Goal: Task Accomplishment & Management: Understand process/instructions

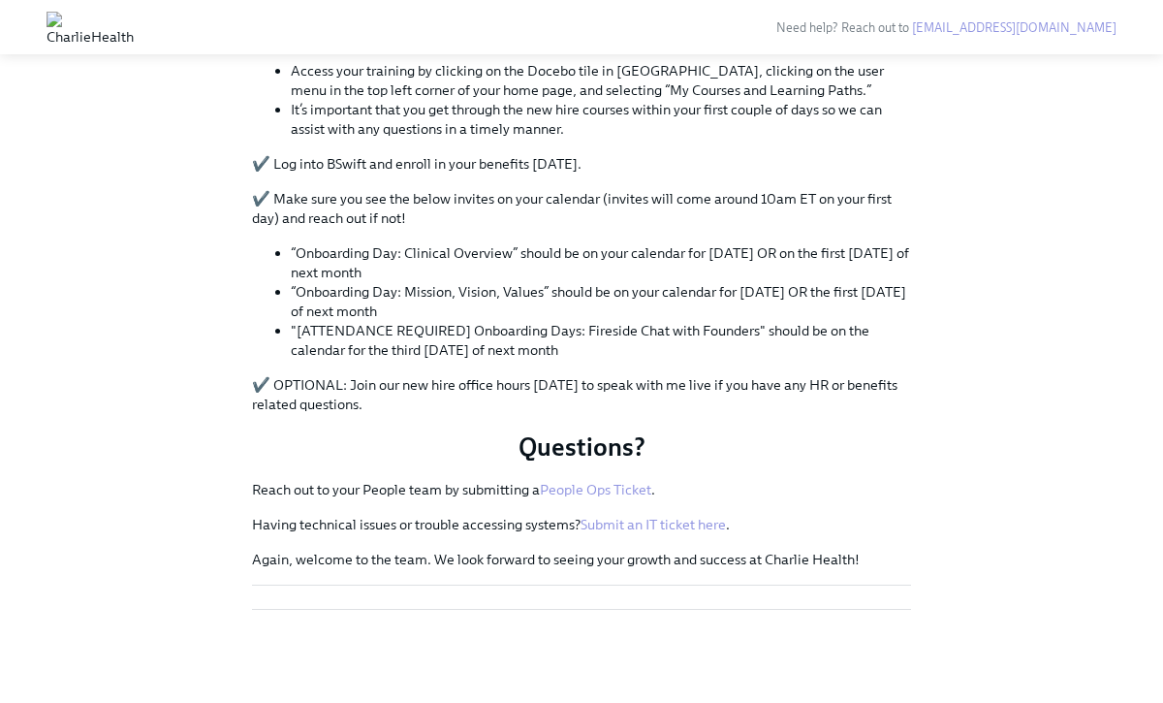
scroll to position [1193, 0]
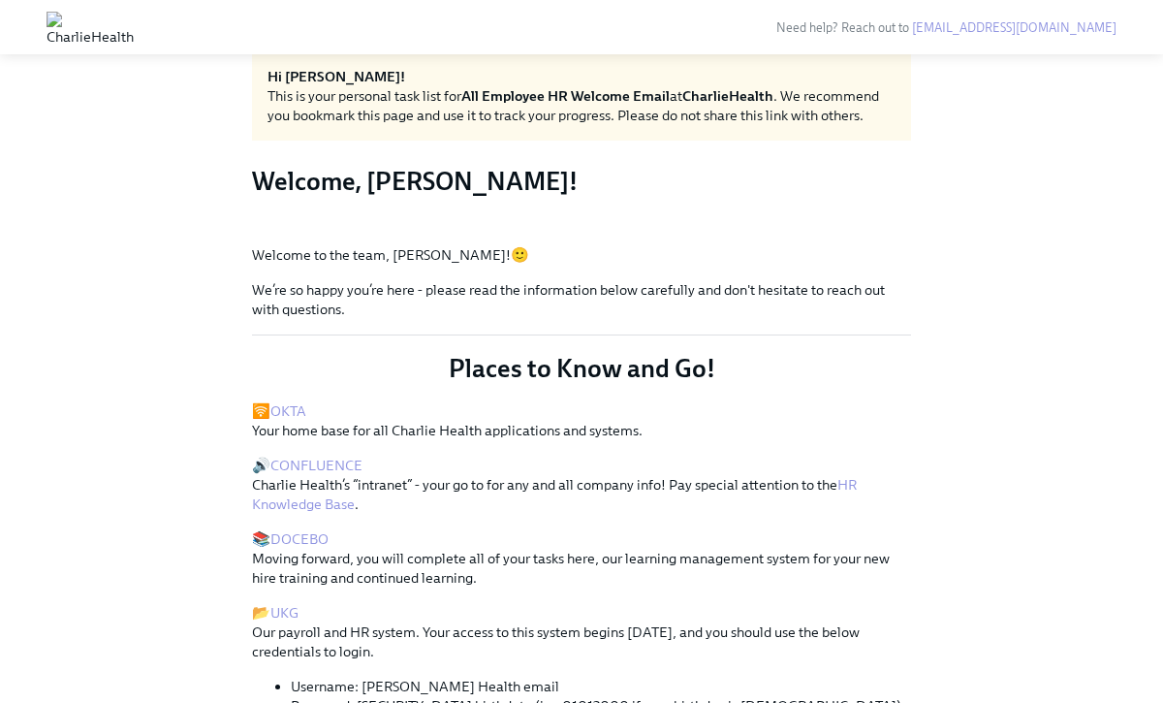
scroll to position [9, 0]
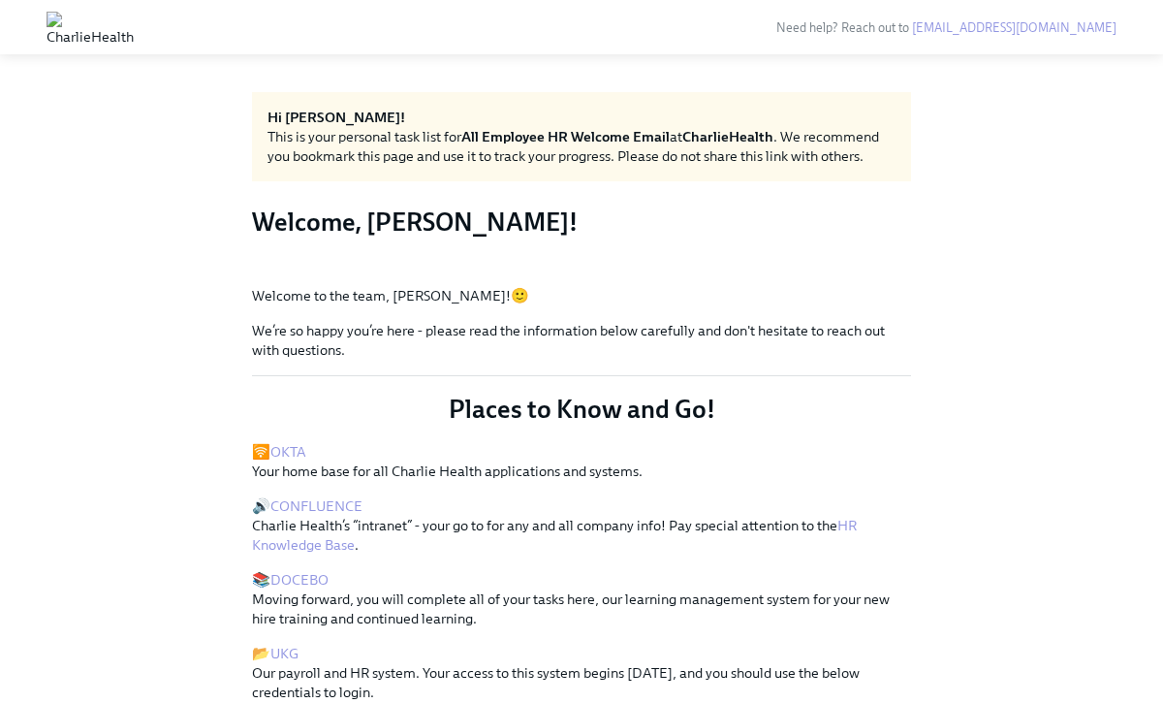
click at [716, 270] on button "Zoom image" at bounding box center [581, 270] width 659 height 0
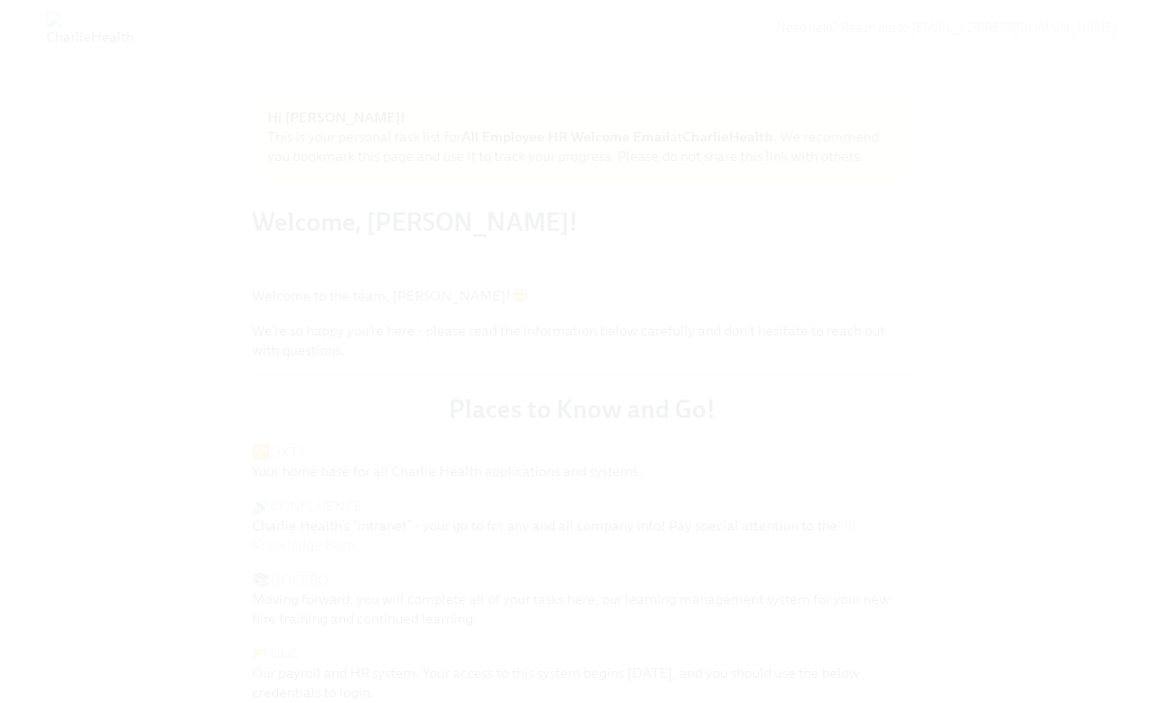
click at [772, 440] on button "Unzoom image" at bounding box center [581, 351] width 1163 height 703
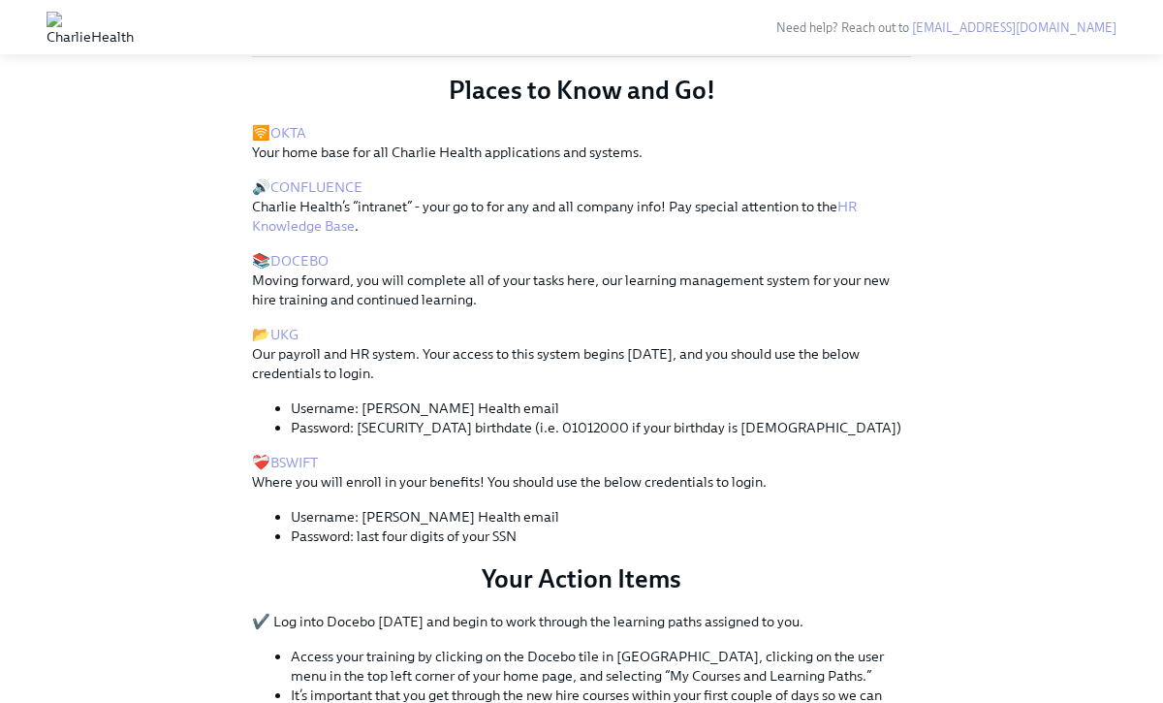
scroll to position [383, 0]
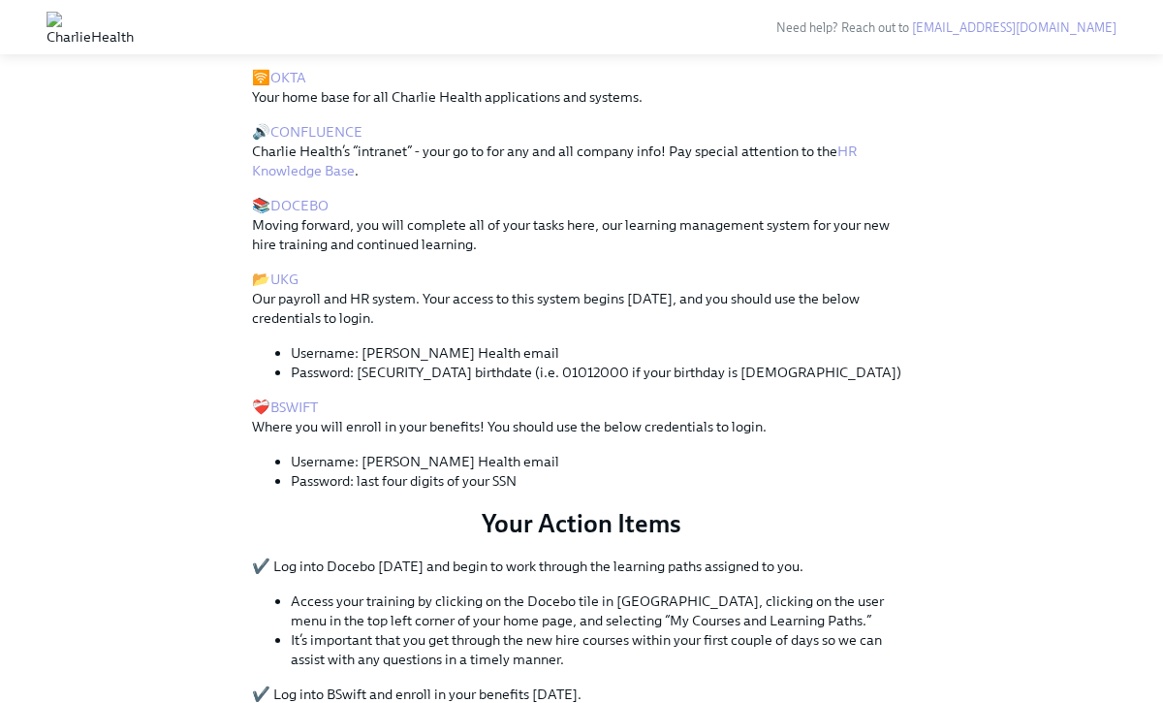
click at [134, 25] on img at bounding box center [90, 27] width 87 height 31
click at [276, 86] on link "OKTA" at bounding box center [288, 77] width 36 height 17
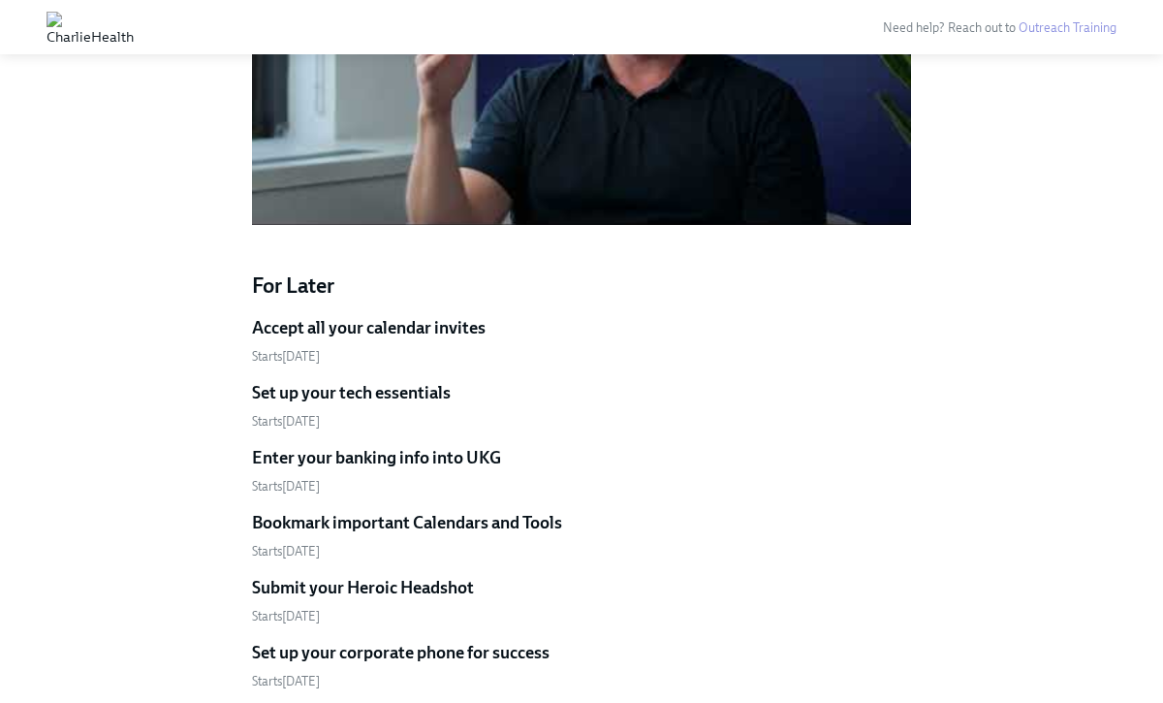
scroll to position [1649, 0]
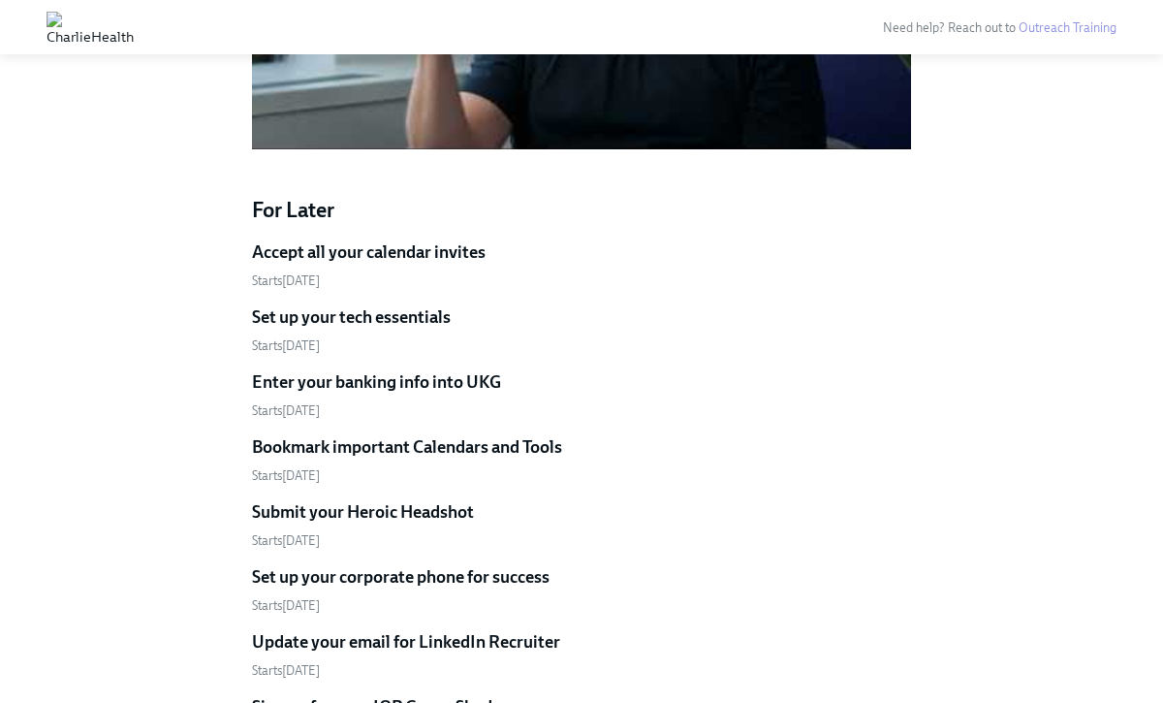
click at [414, 305] on h5 "Set up your tech essentials" at bounding box center [351, 316] width 199 height 23
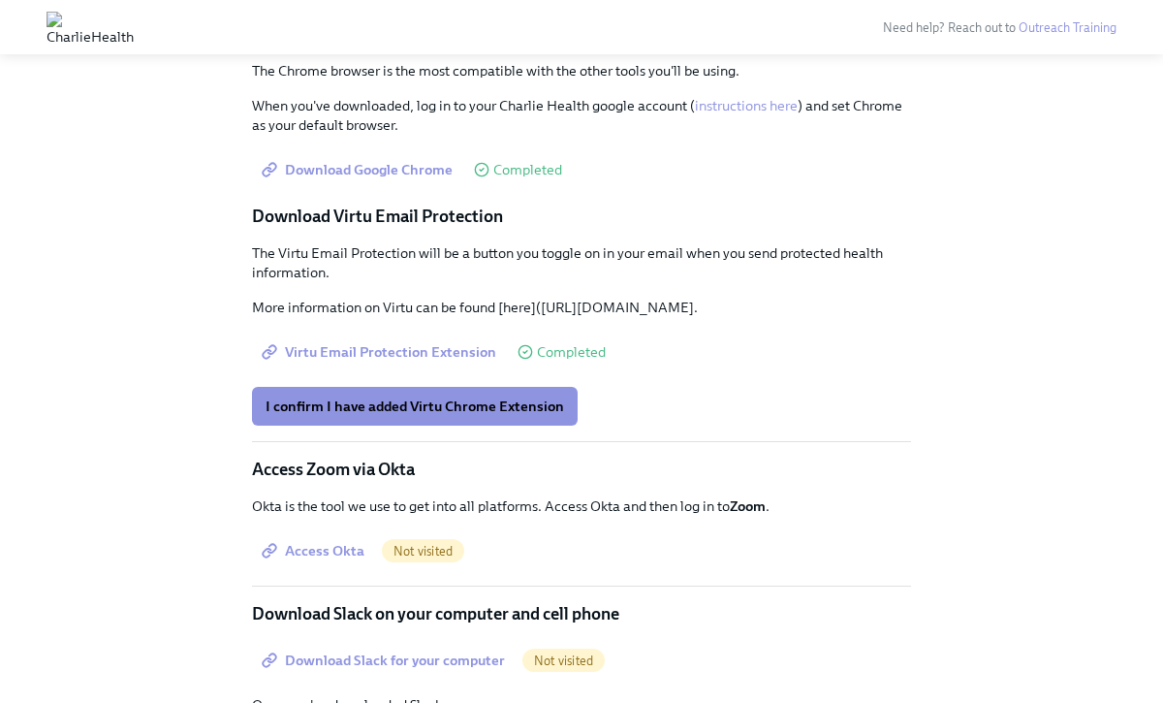
scroll to position [216, 0]
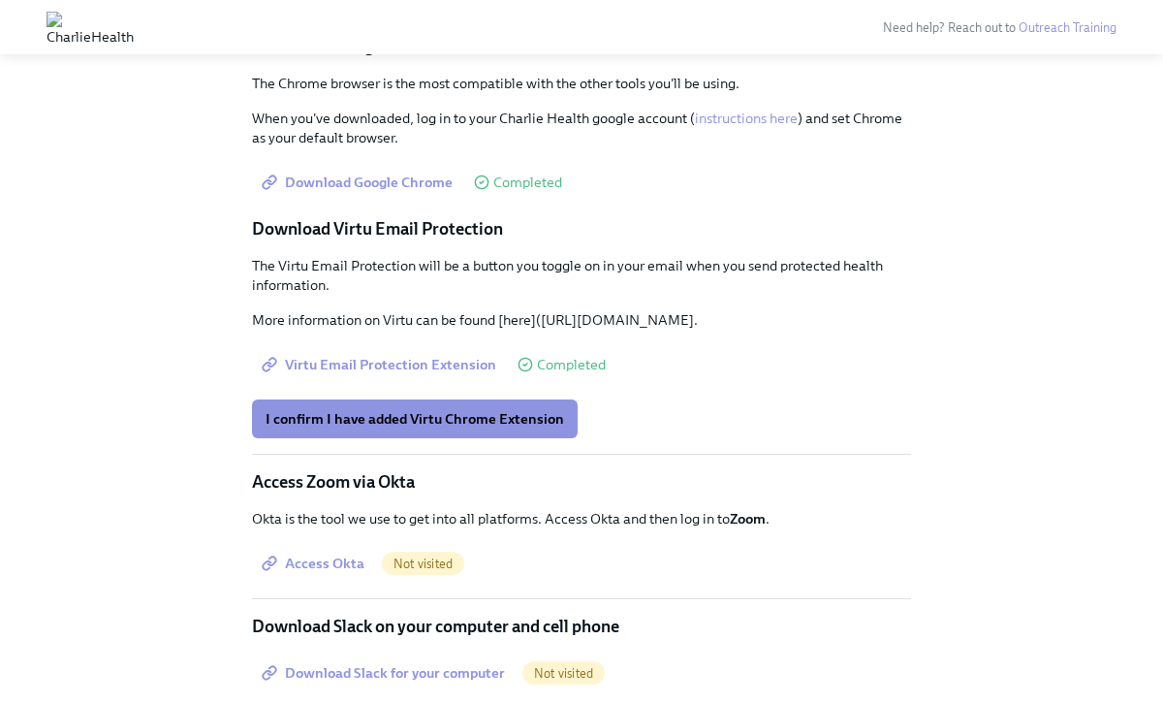
click at [462, 369] on link "Virtu Email Protection Extension" at bounding box center [381, 364] width 258 height 39
click at [557, 428] on span "I confirm I have added Virtu Chrome Extension" at bounding box center [415, 418] width 299 height 19
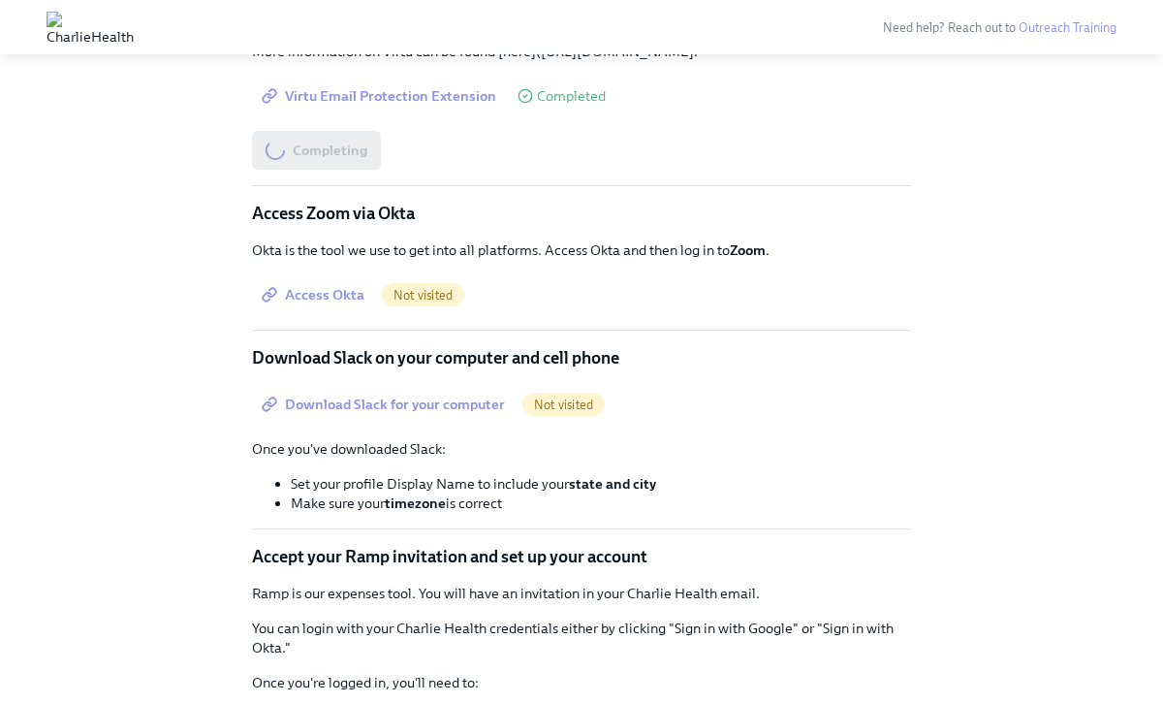
scroll to position [488, 0]
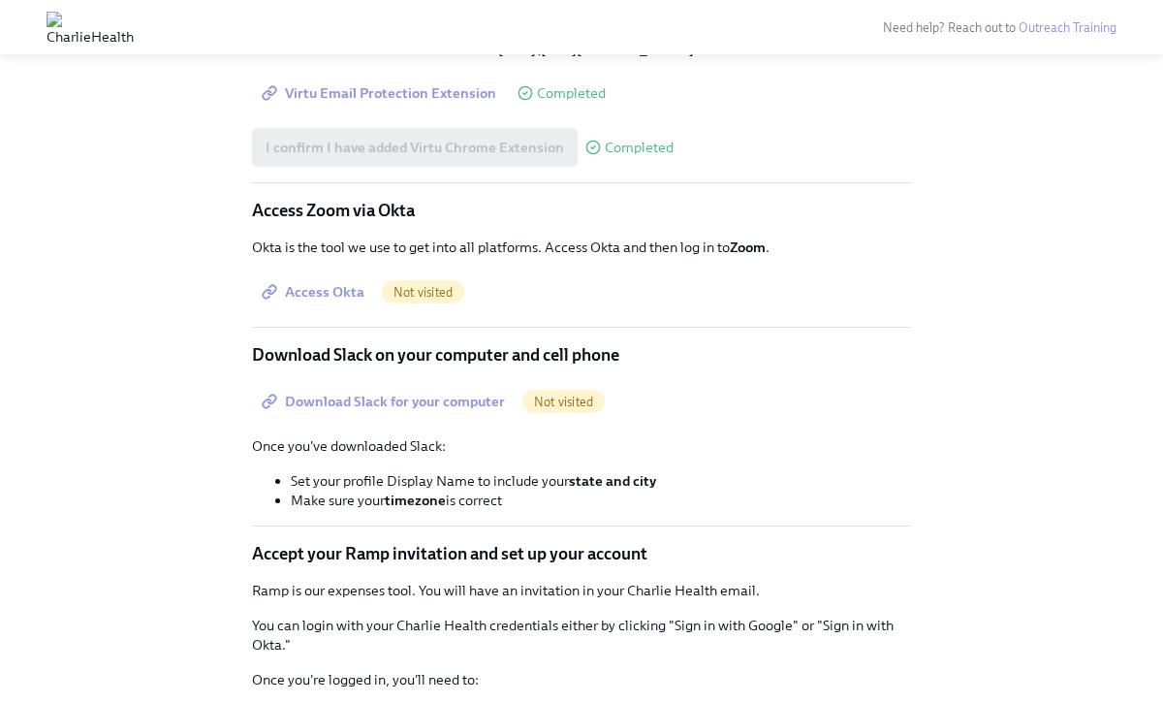
click at [342, 301] on span "Access Okta" at bounding box center [315, 291] width 99 height 19
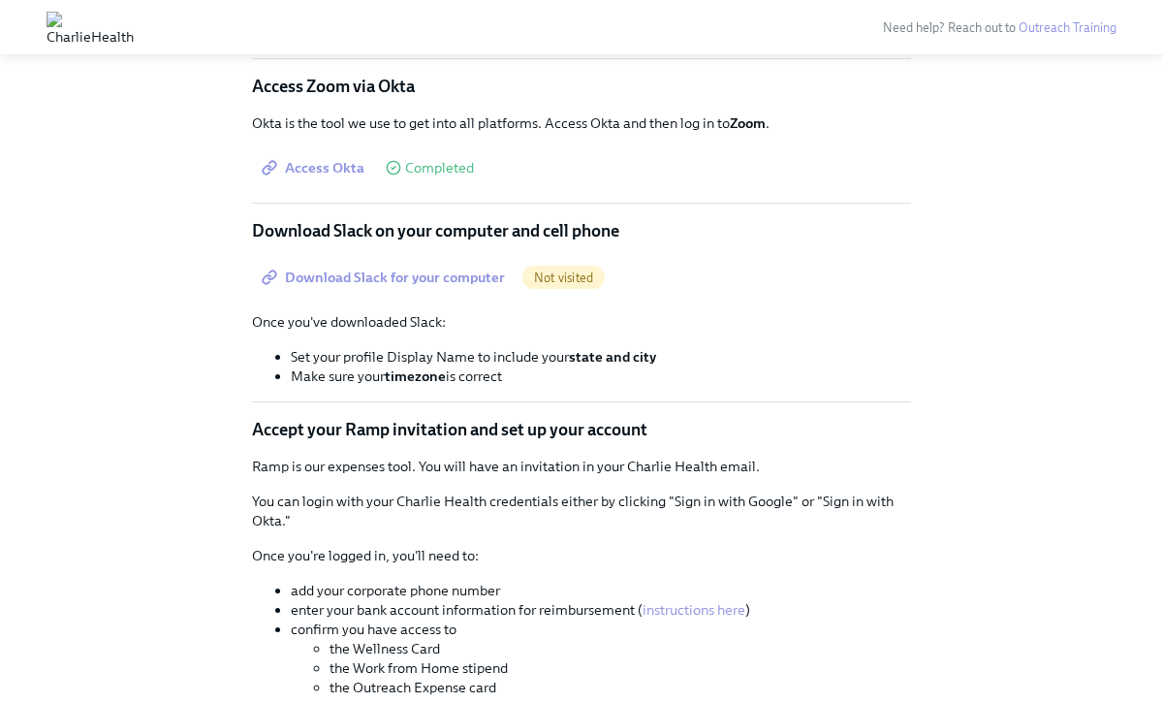
scroll to position [614, 0]
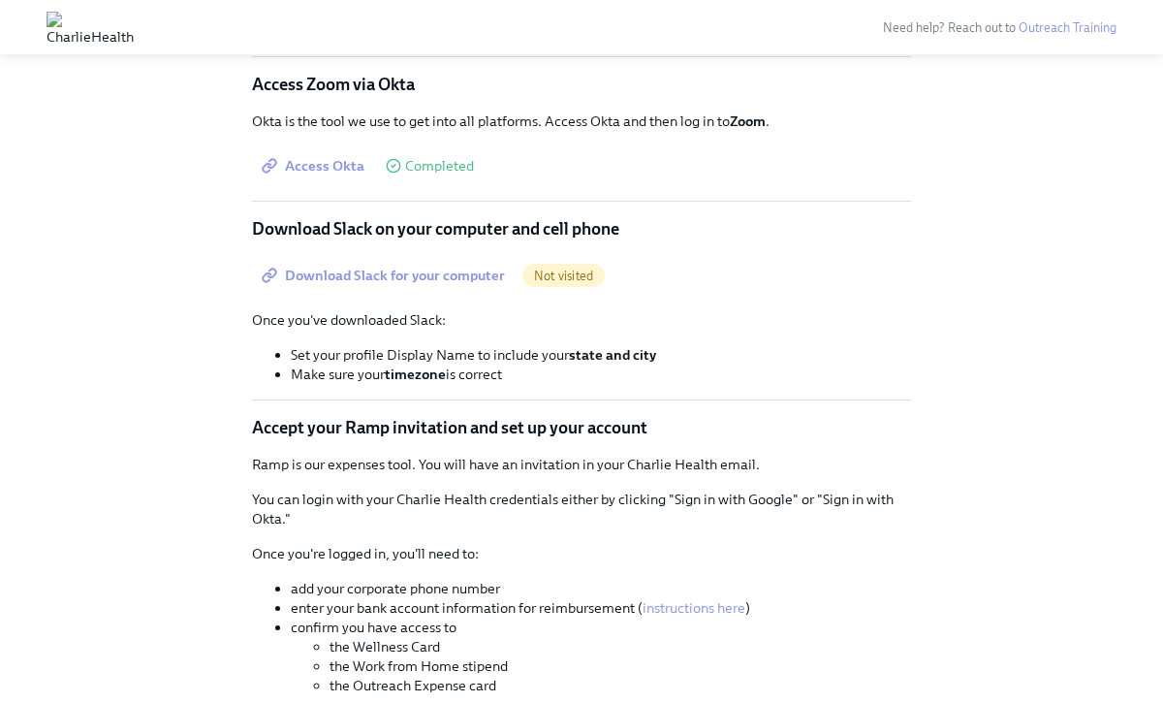
click at [472, 285] on span "Download Slack for your computer" at bounding box center [385, 275] width 239 height 19
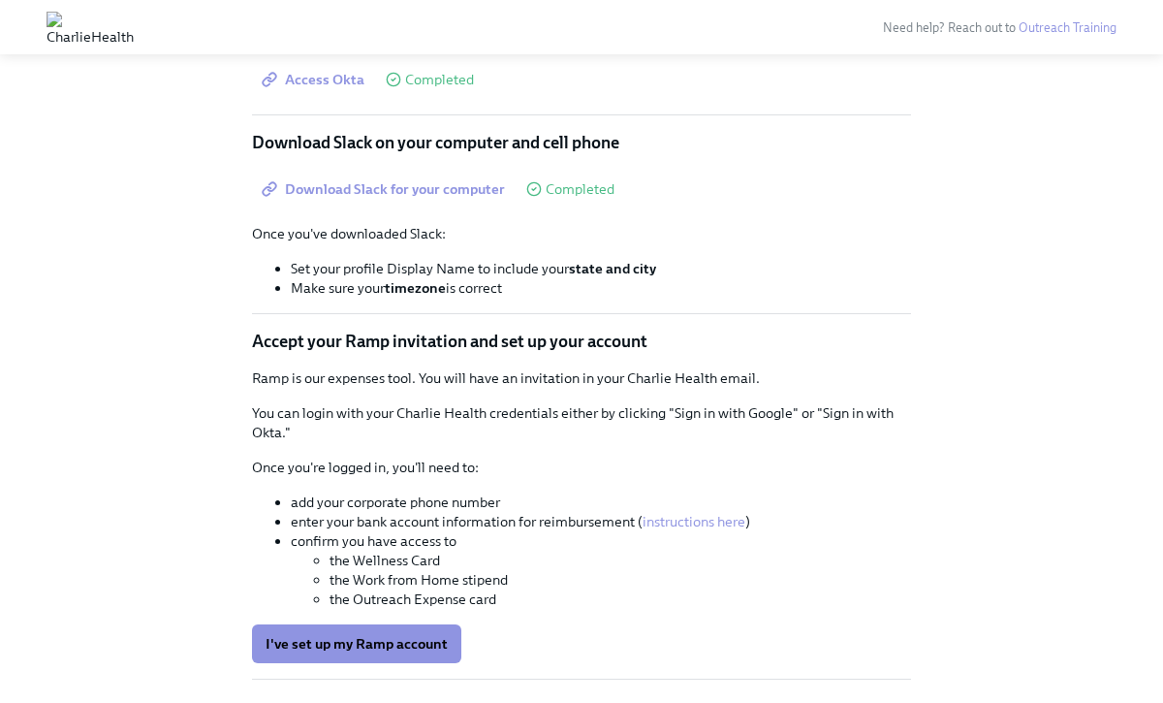
scroll to position [789, 0]
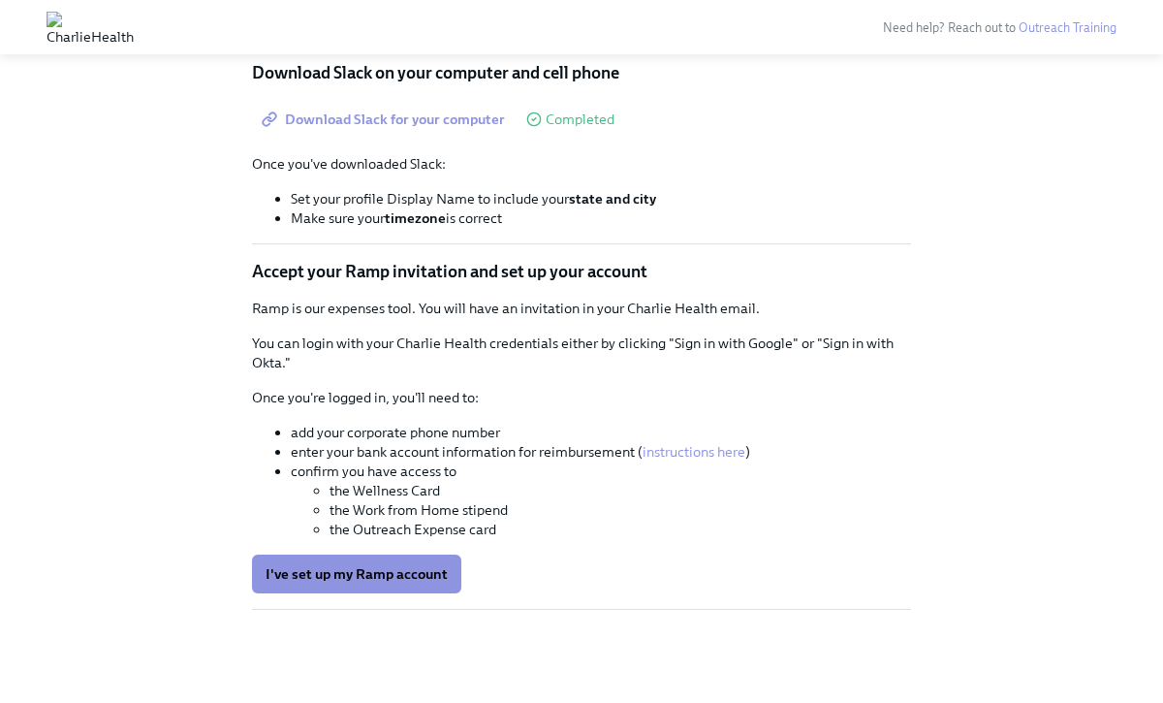
click at [673, 451] on link "instructions here" at bounding box center [694, 451] width 103 height 17
click at [404, 566] on span "I've set up my Ramp account" at bounding box center [357, 573] width 182 height 19
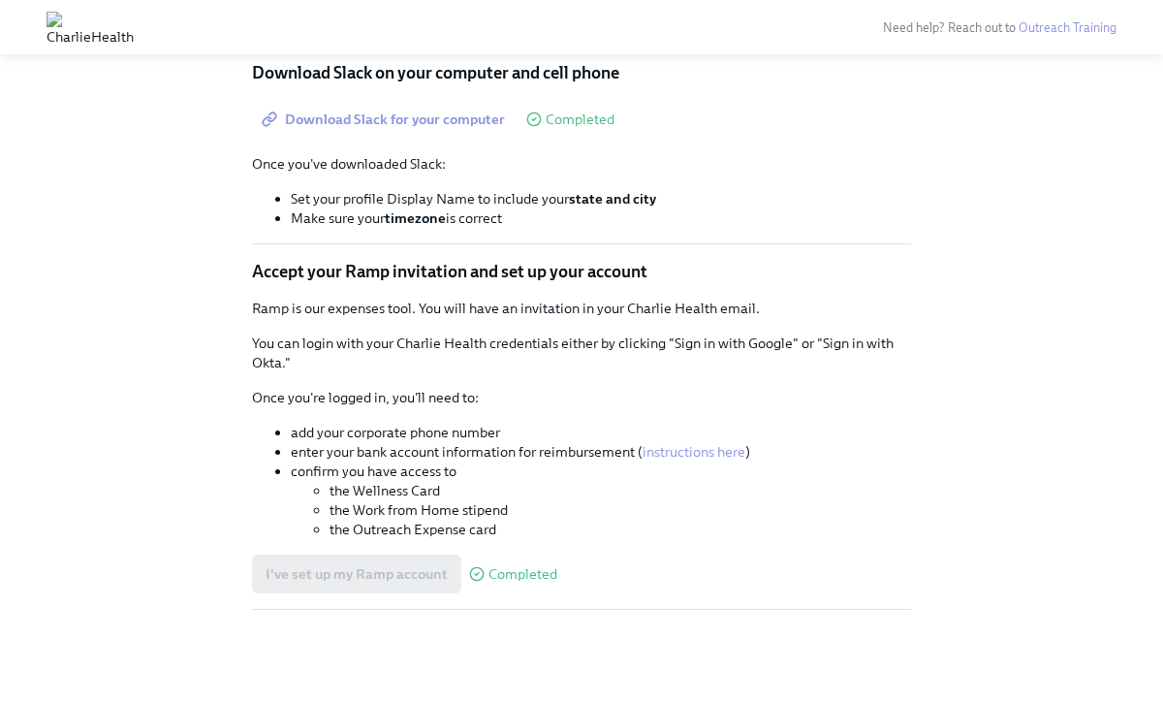
scroll to position [0, 0]
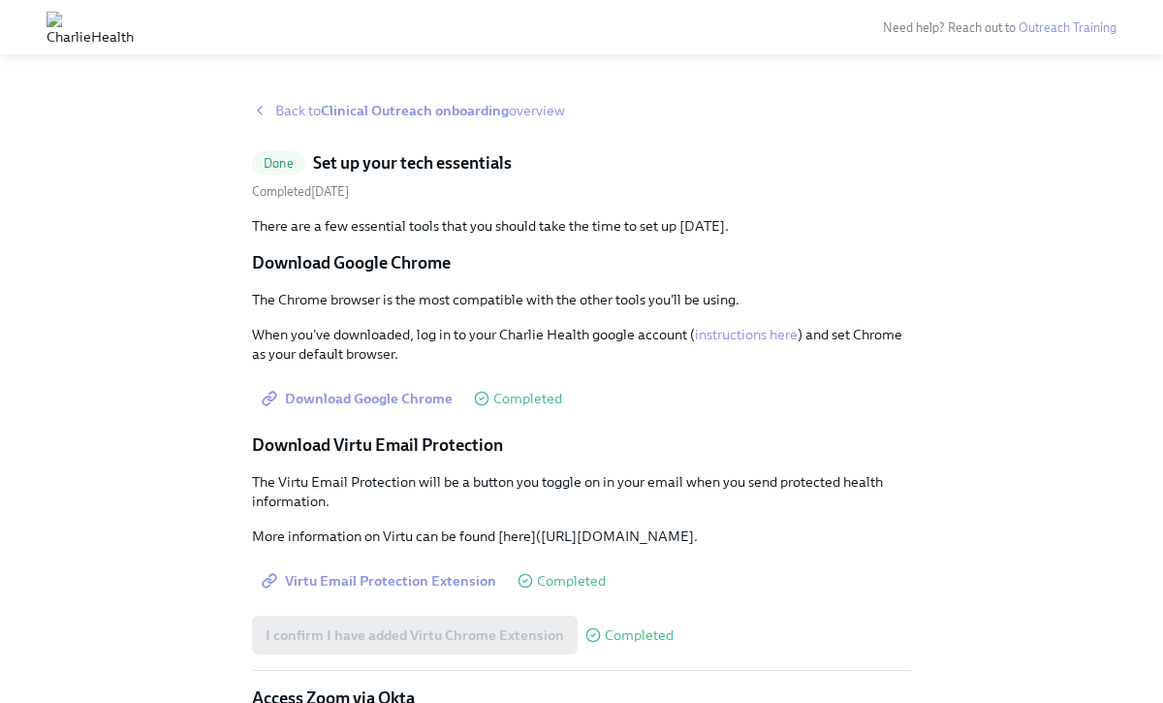
click at [333, 117] on strong "Clinical Outreach onboarding" at bounding box center [415, 110] width 188 height 17
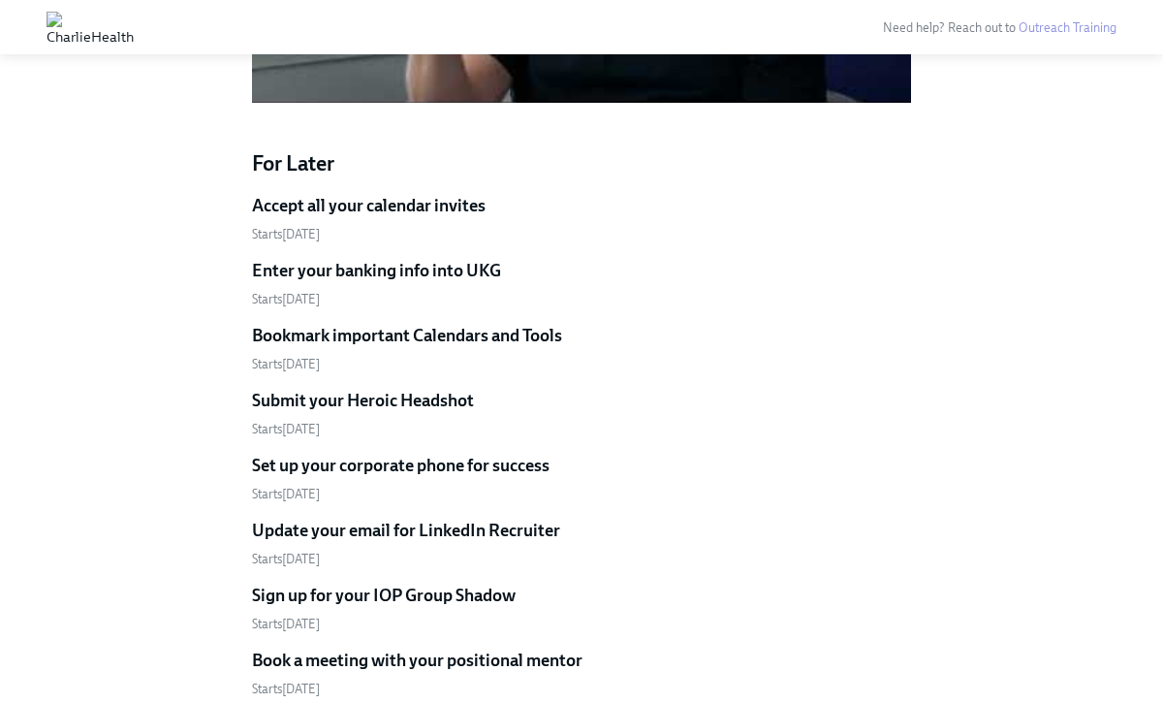
scroll to position [1691, 0]
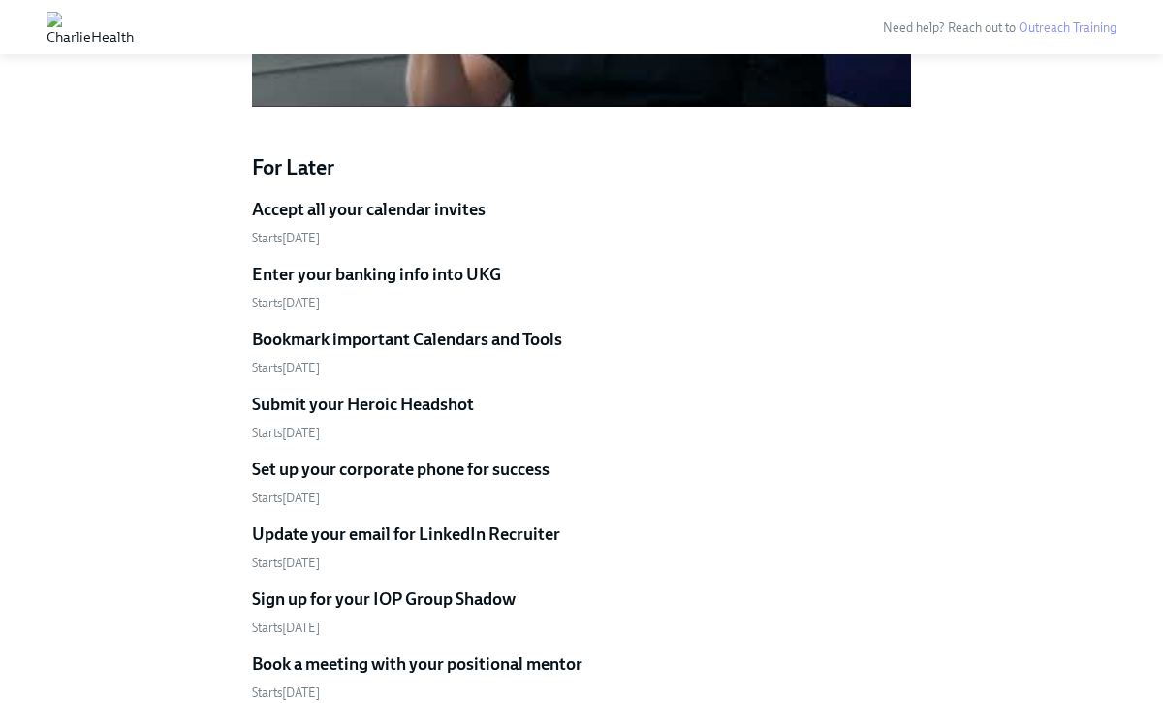
click at [392, 263] on h5 "Enter your banking info into UKG" at bounding box center [376, 274] width 249 height 23
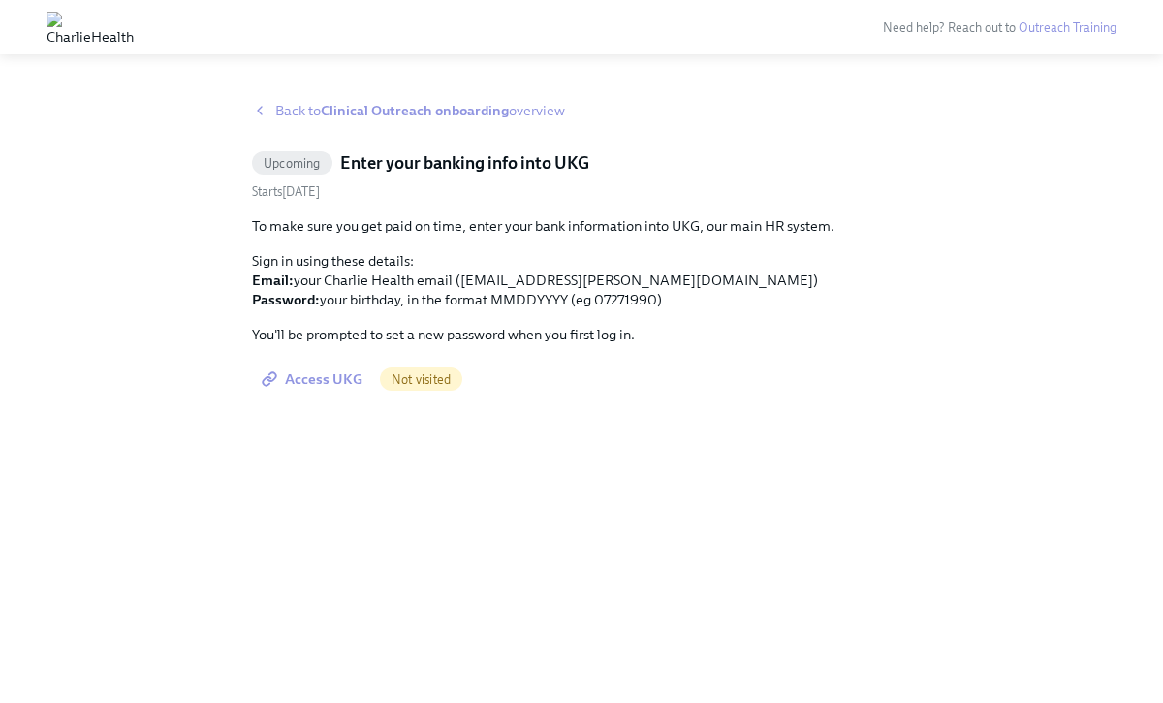
click at [333, 387] on span "Access UKG" at bounding box center [314, 378] width 97 height 19
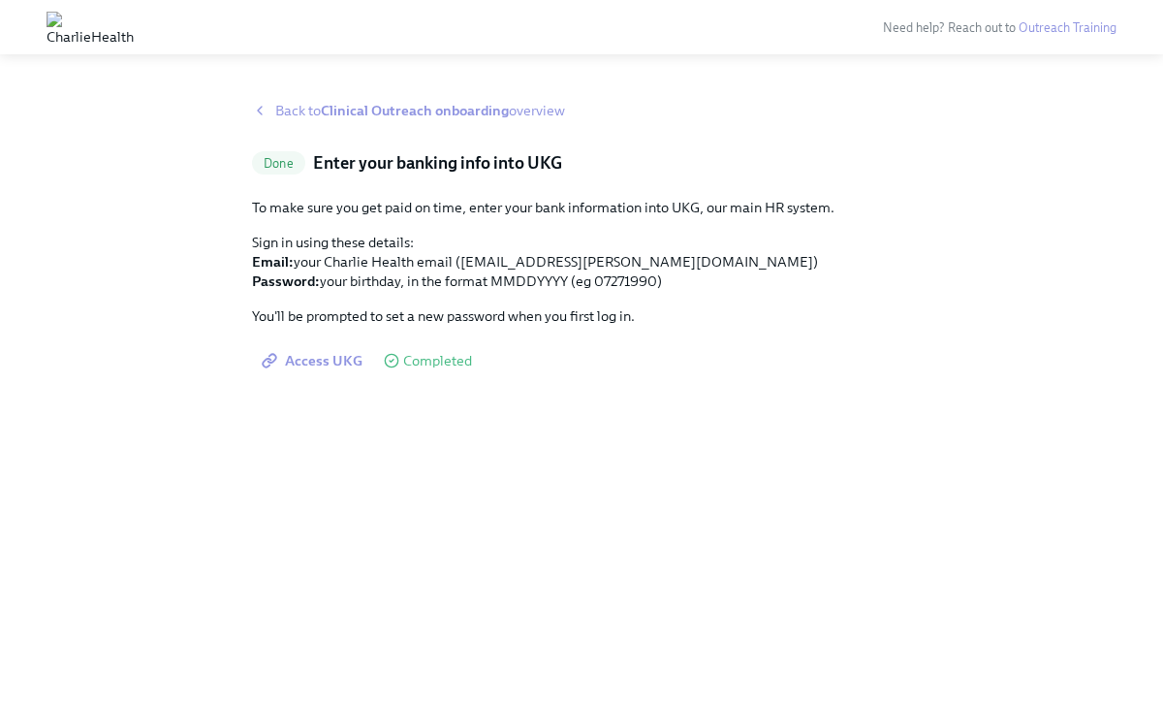
click at [344, 109] on strong "Clinical Outreach onboarding" at bounding box center [415, 110] width 188 height 17
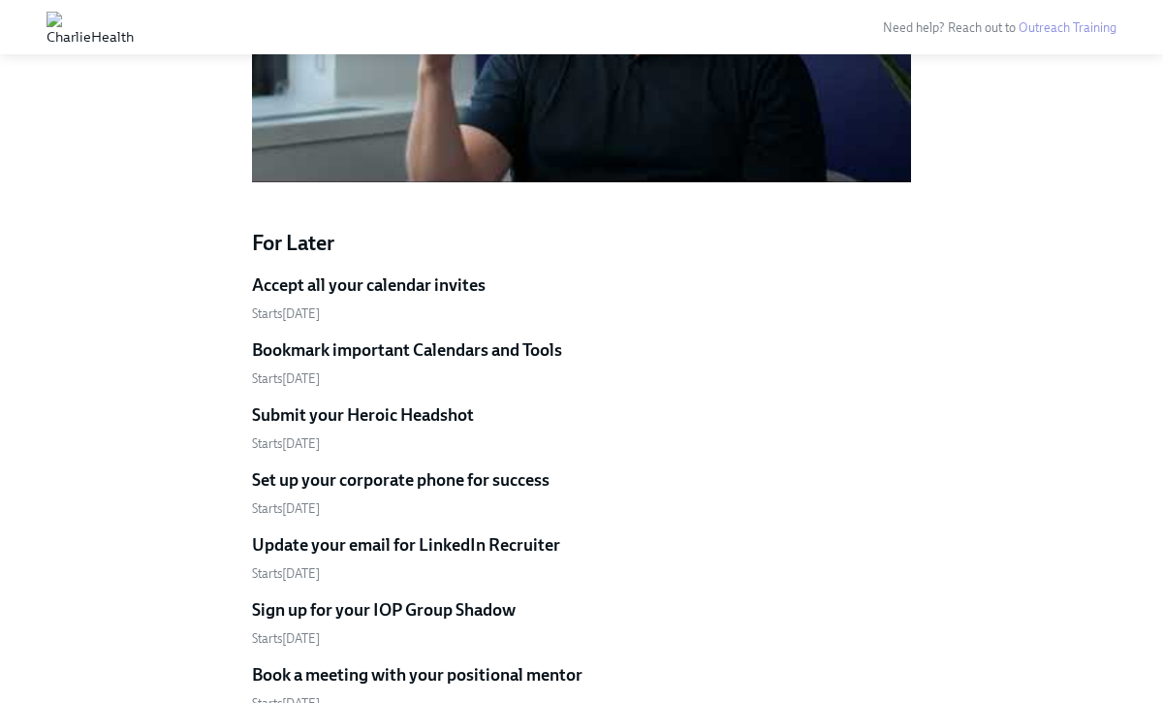
scroll to position [1620, 0]
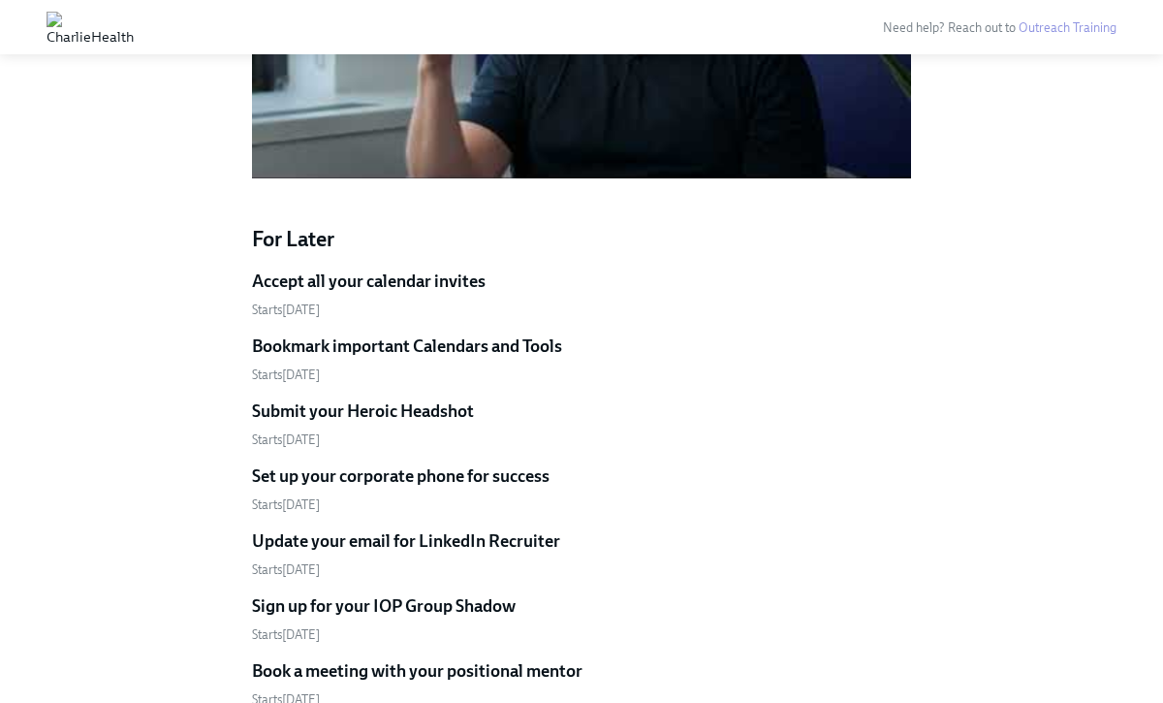
click at [397, 269] on h5 "Accept all your calendar invites" at bounding box center [369, 280] width 234 height 23
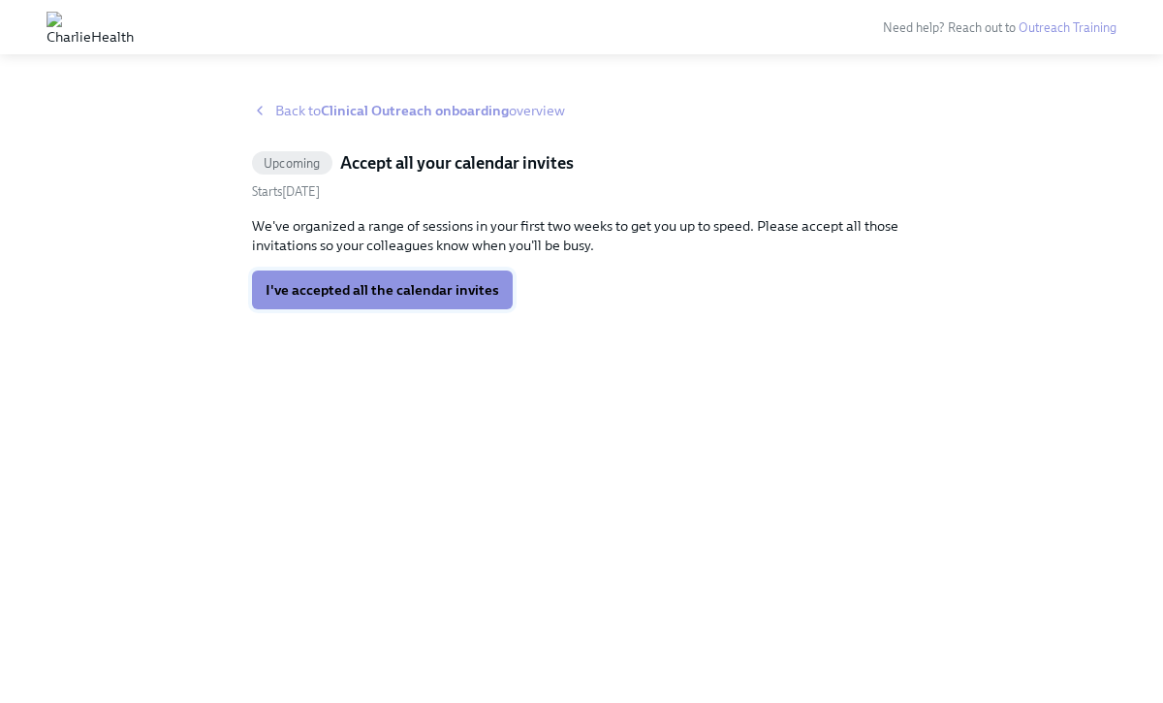
click at [439, 291] on span "I've accepted all the calendar invites" at bounding box center [383, 289] width 234 height 19
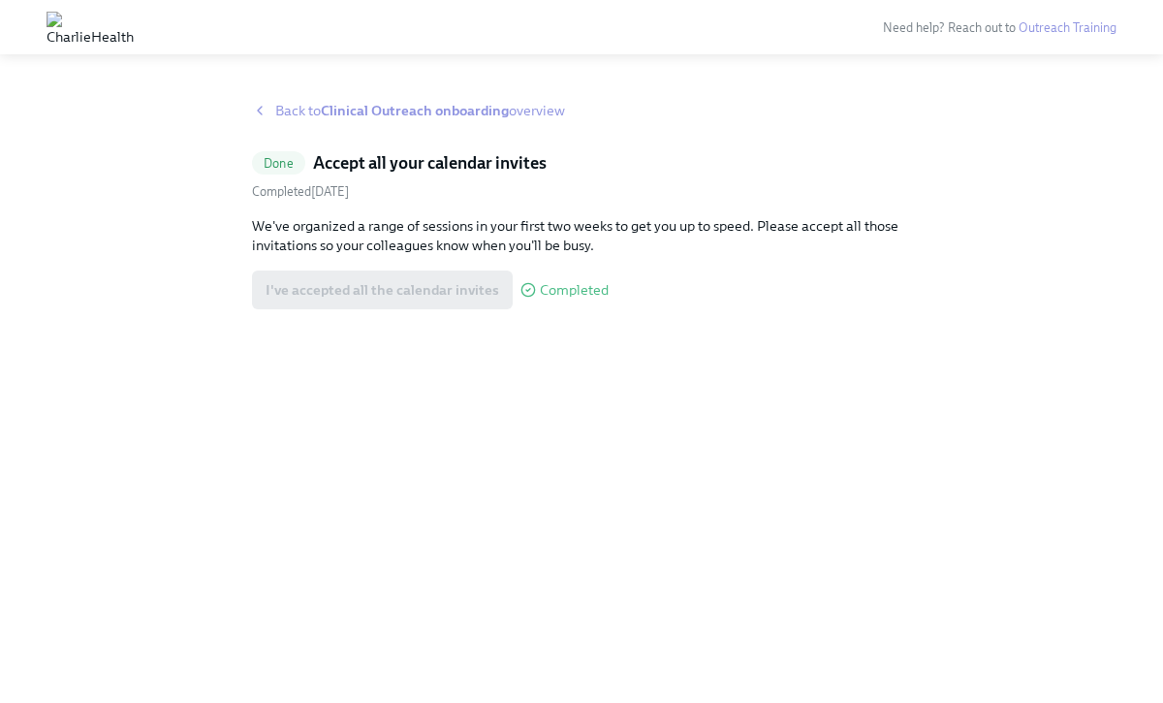
click at [273, 123] on div "Back to Clinical Outreach onboarding overview Done Accept all your calendar inv…" at bounding box center [581, 378] width 659 height 555
click at [267, 110] on icon at bounding box center [260, 111] width 16 height 16
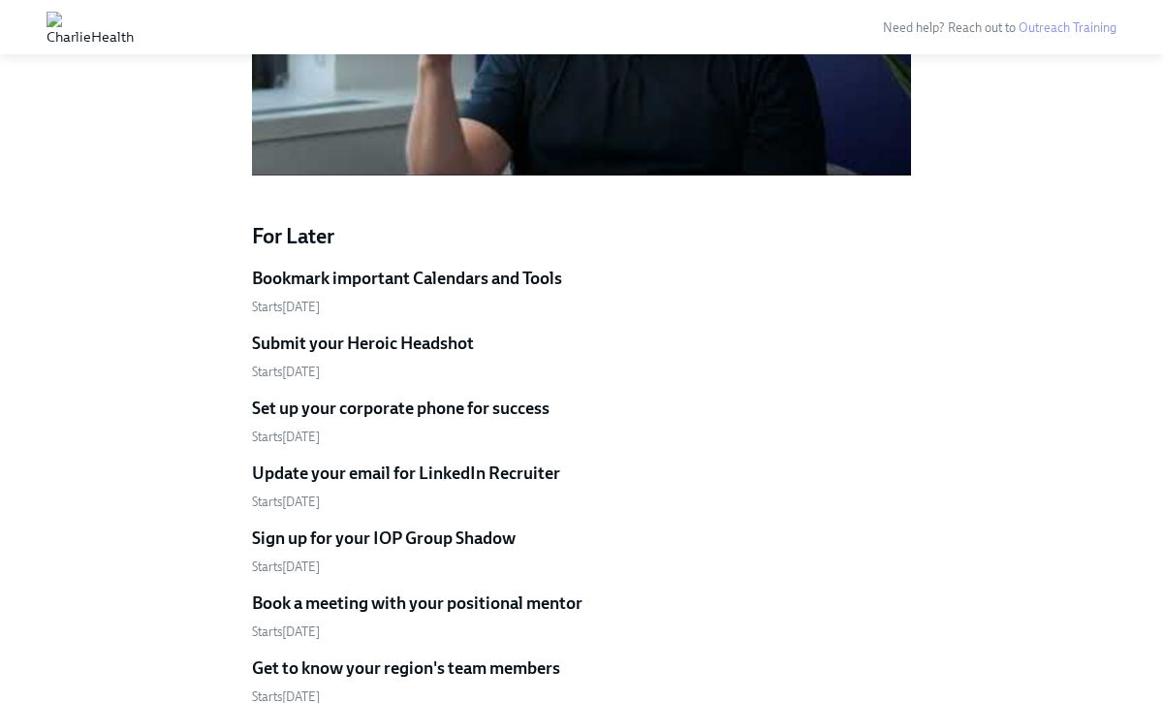
scroll to position [1624, 0]
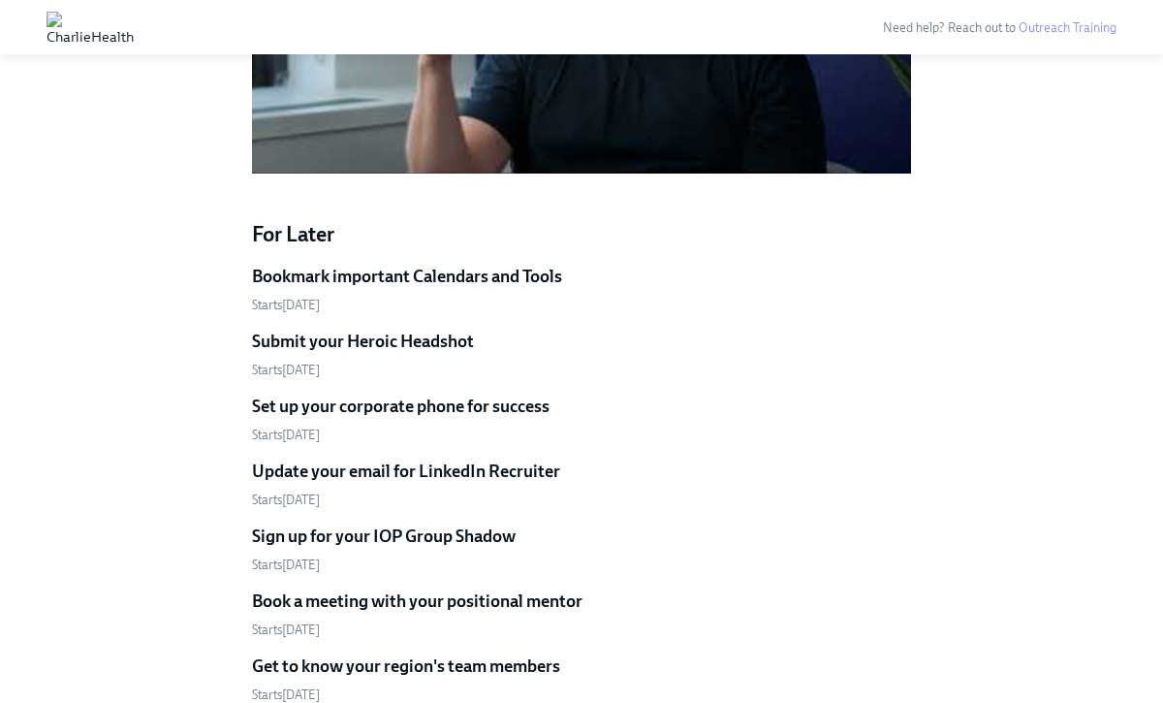
click at [384, 265] on h5 "Bookmark important Calendars and Tools" at bounding box center [407, 276] width 310 height 23
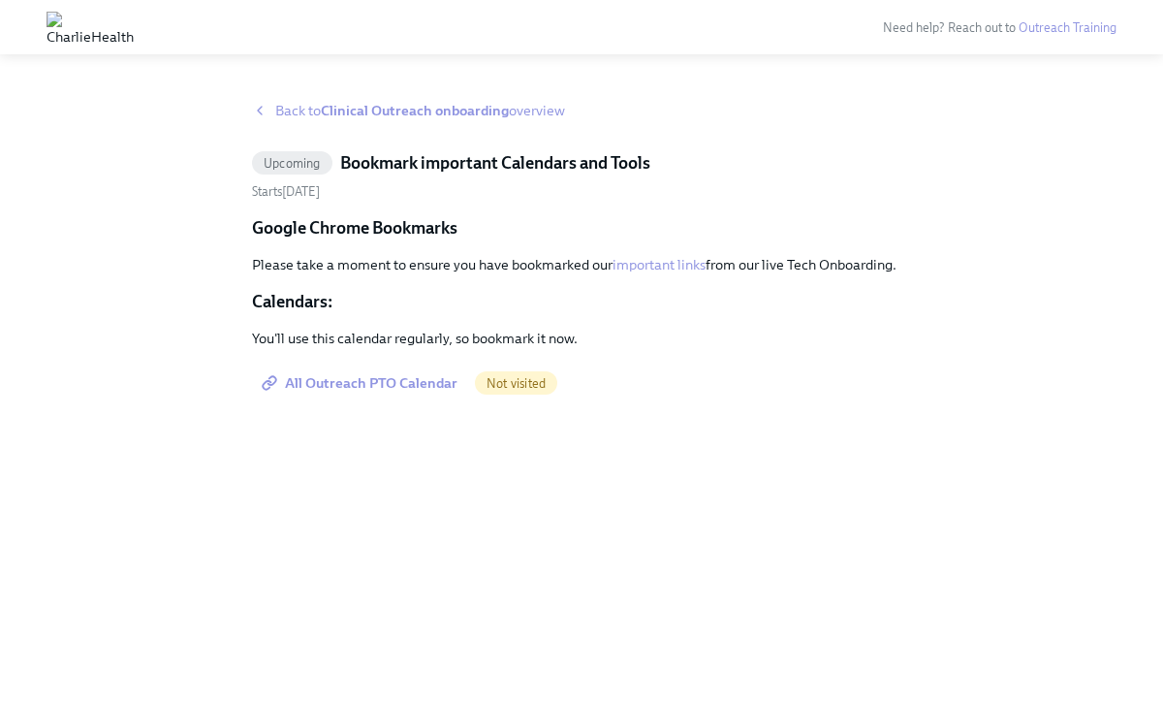
click at [394, 391] on span "All Outreach PTO Calendar" at bounding box center [362, 382] width 192 height 19
click at [311, 108] on span "Back to Clinical Outreach onboarding overview" at bounding box center [420, 110] width 290 height 19
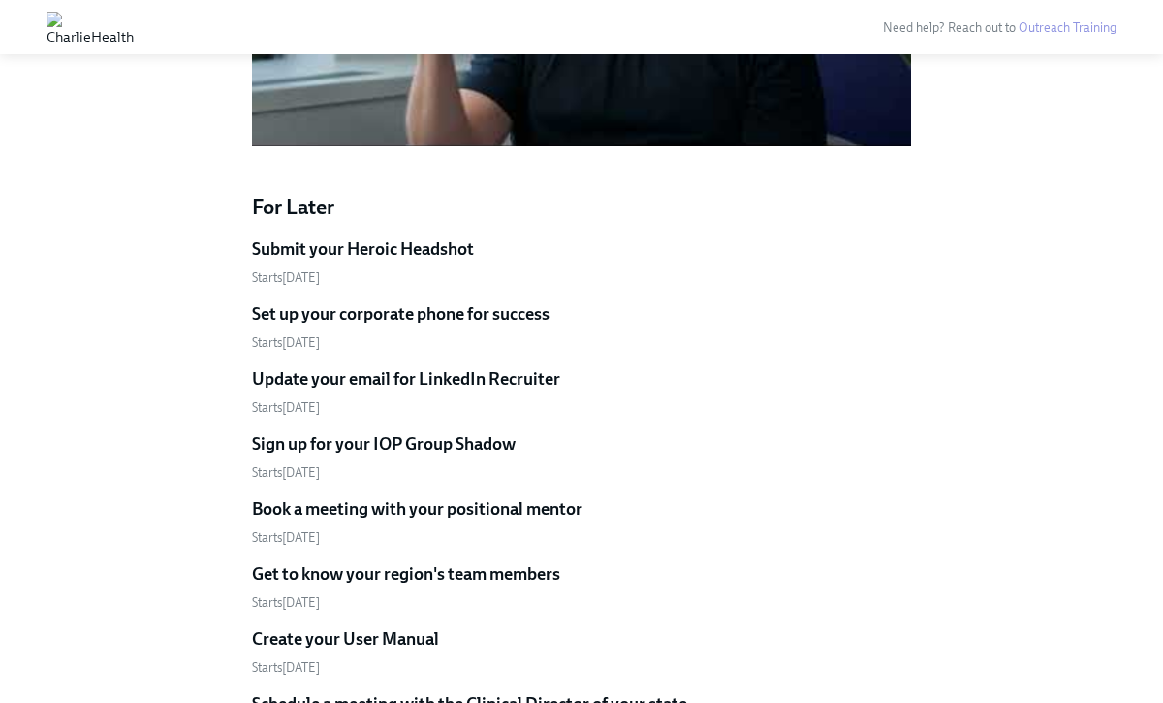
scroll to position [1640, 0]
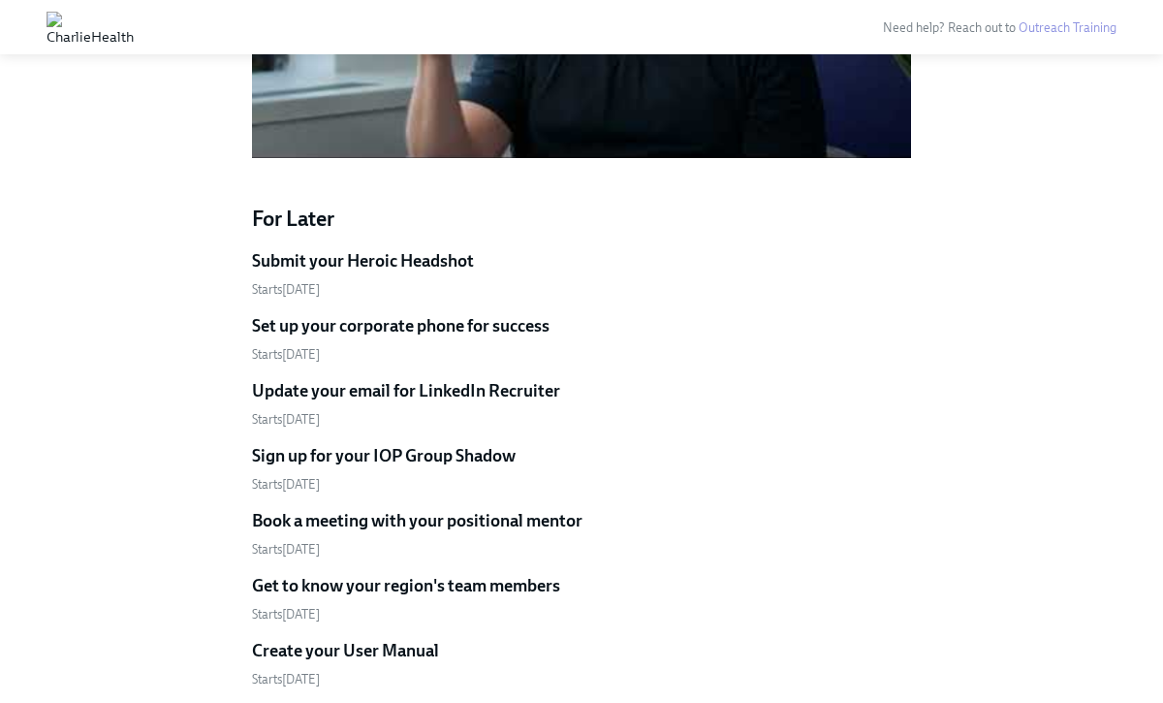
click at [384, 314] on h5 "Set up your corporate phone for success" at bounding box center [401, 325] width 298 height 23
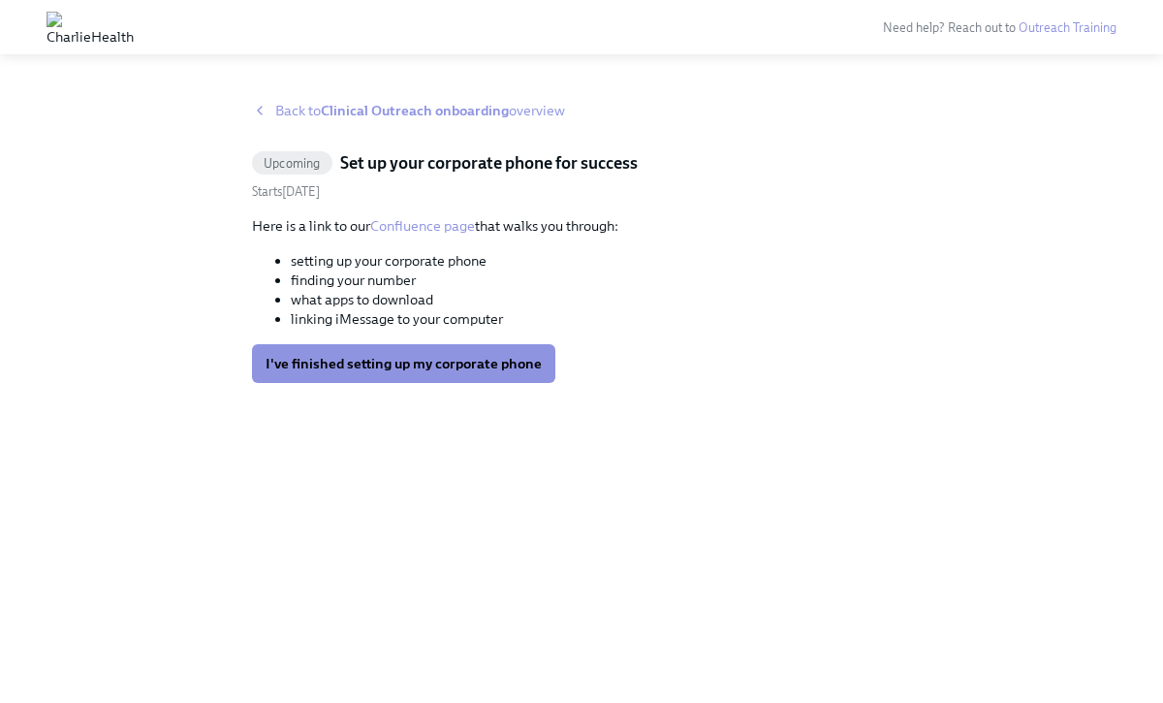
click at [451, 231] on link "Confluence page" at bounding box center [422, 225] width 105 height 17
